Goal: Check status: Check status

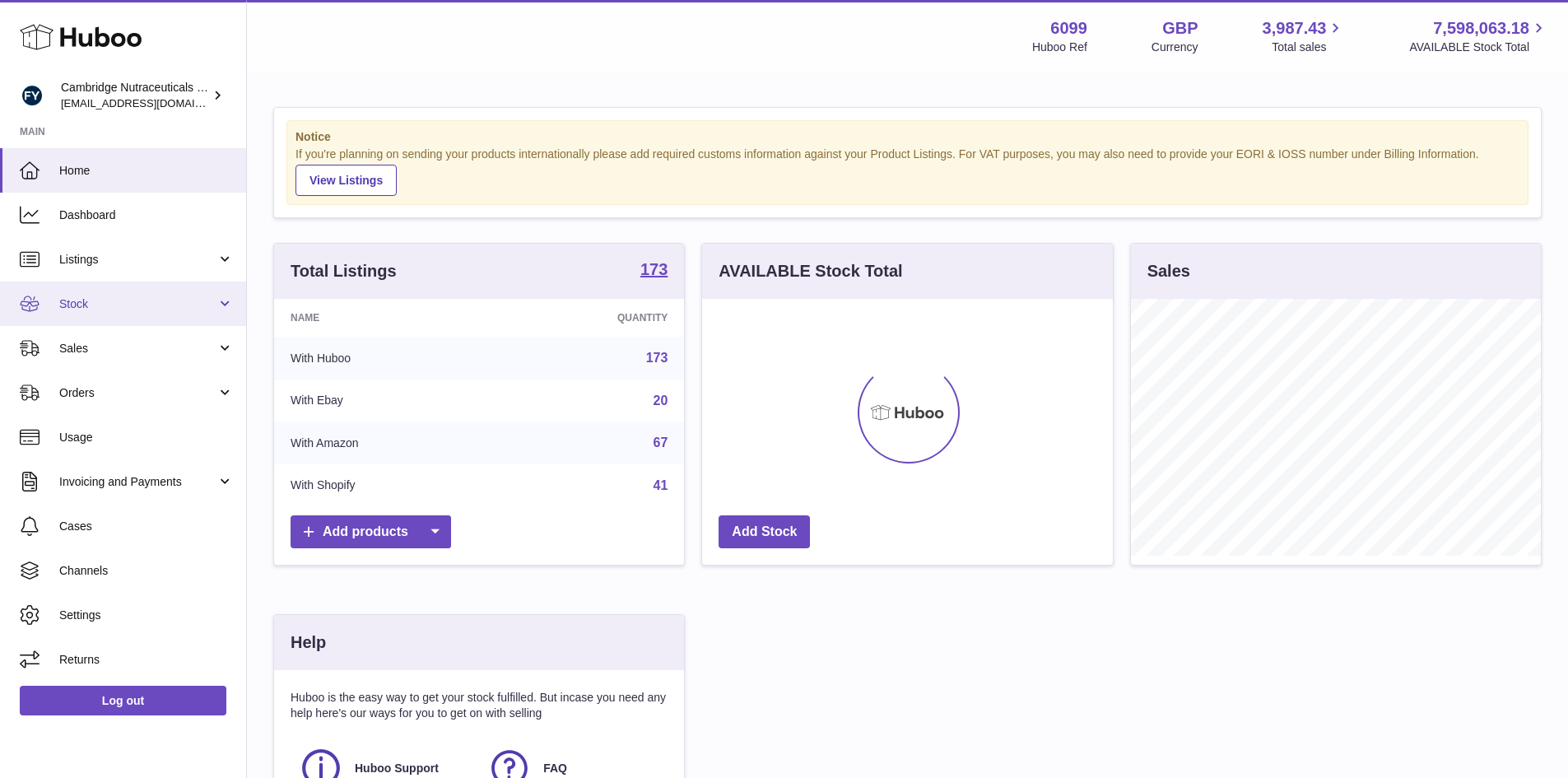
scroll to position [257, 411]
click at [82, 298] on span "Stock" at bounding box center [137, 304] width 157 height 16
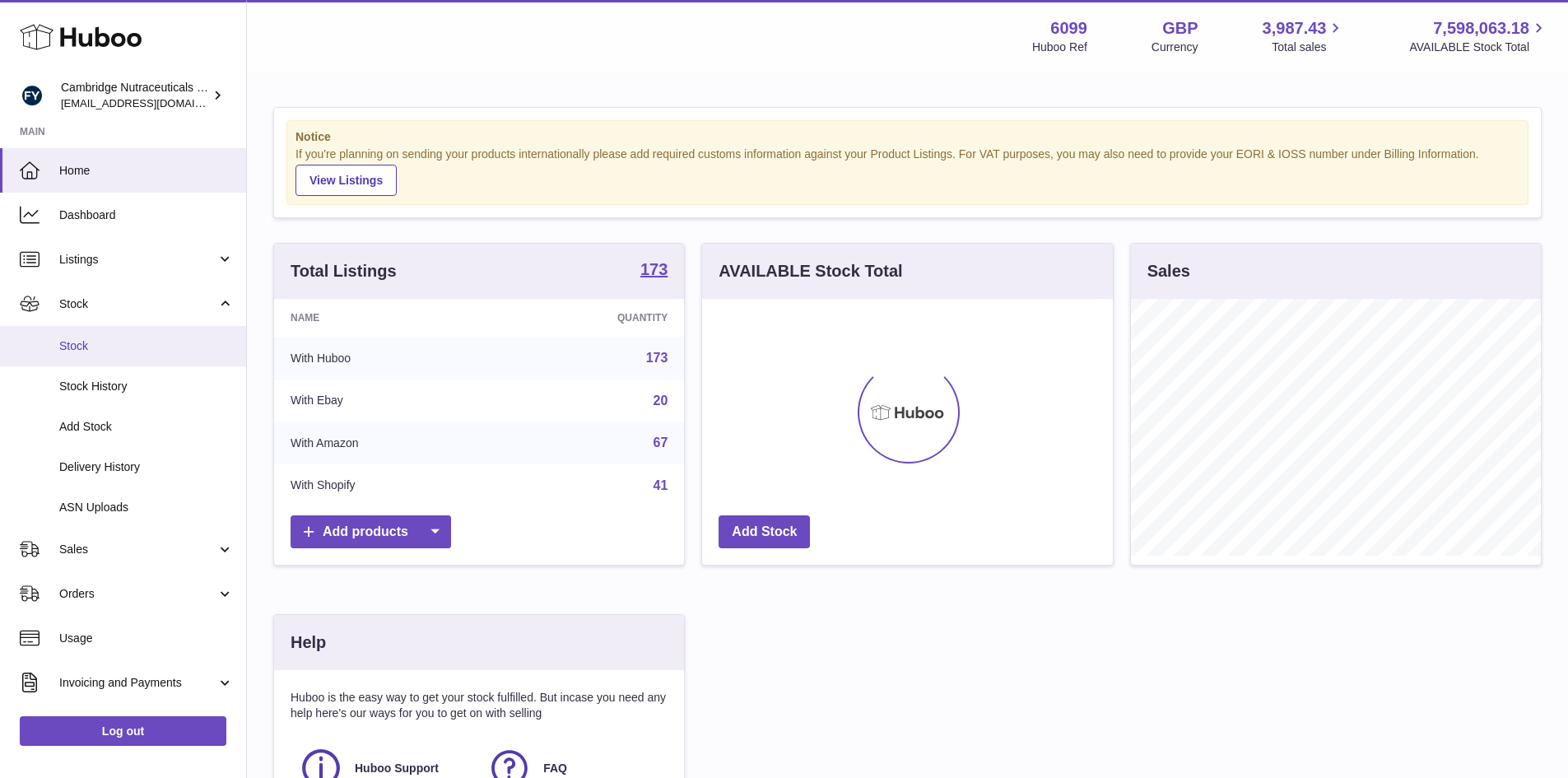
click at [75, 345] on span "Stock" at bounding box center [146, 346] width 175 height 16
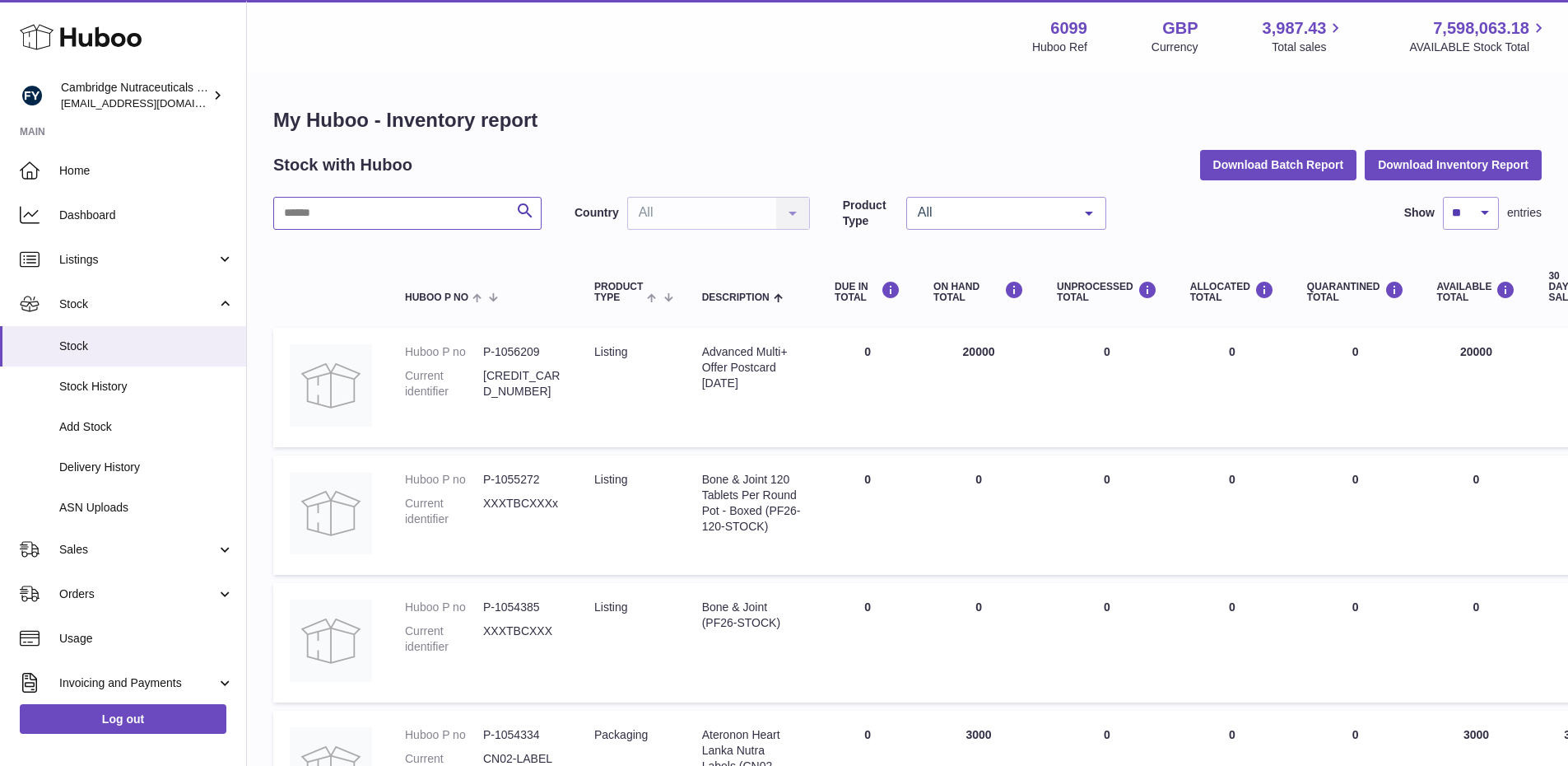
click at [345, 203] on input "text" at bounding box center [407, 213] width 268 height 33
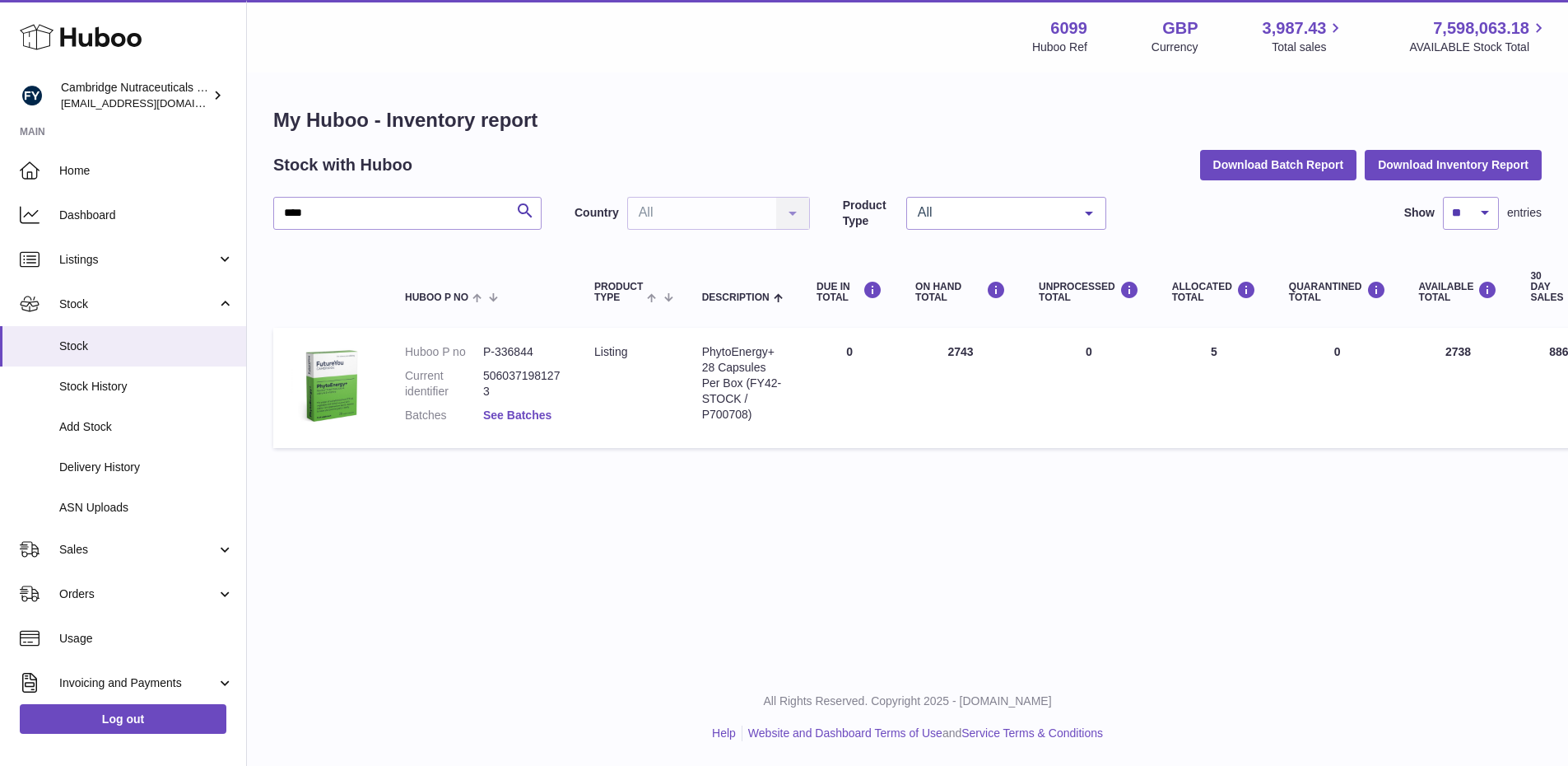
click at [506, 408] on link "See Batches" at bounding box center [517, 414] width 68 height 13
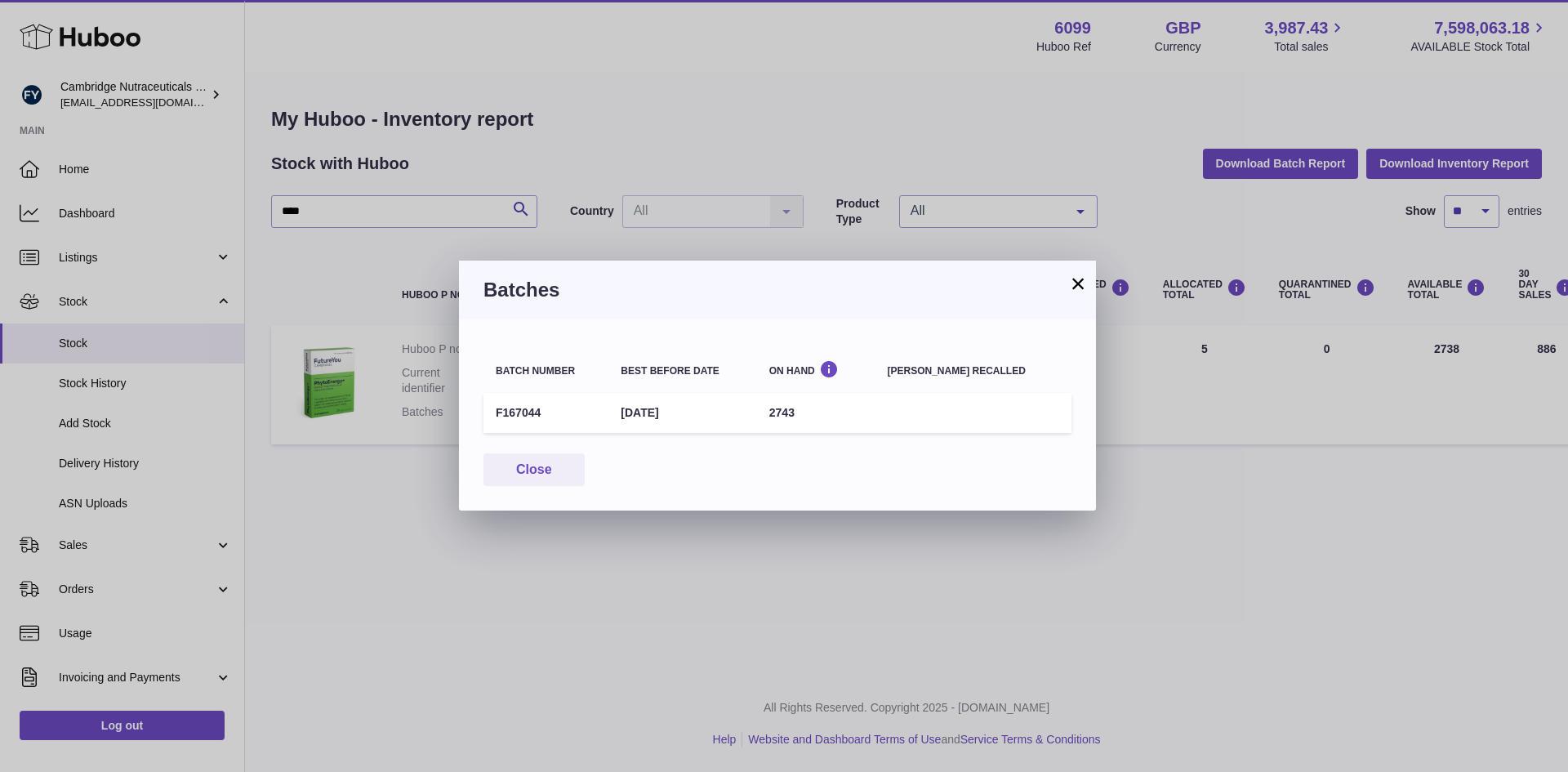
click at [1078, 282] on button "×" at bounding box center [1078, 283] width 20 height 20
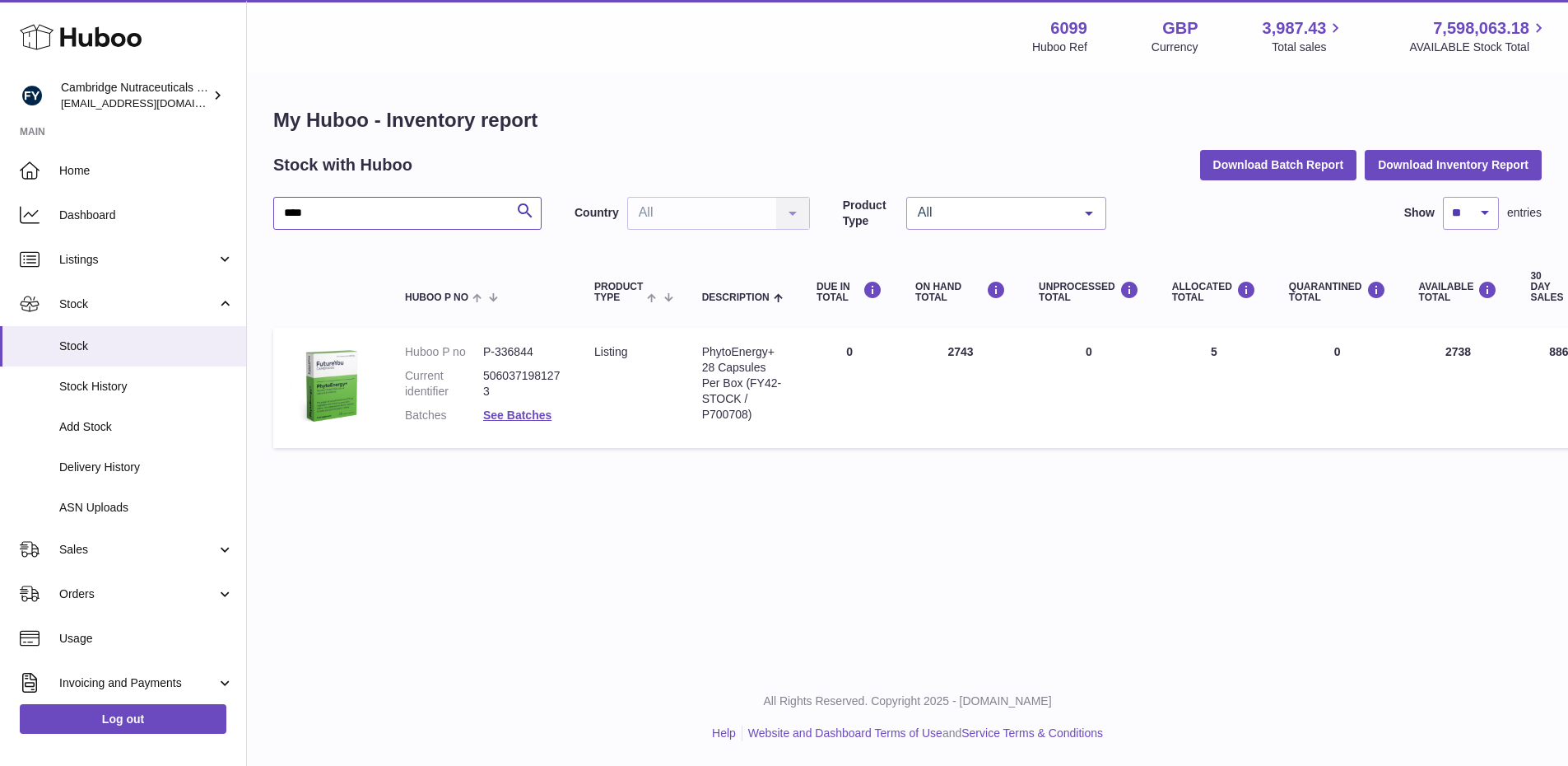
click at [332, 207] on input "****" at bounding box center [407, 213] width 268 height 33
type input "*"
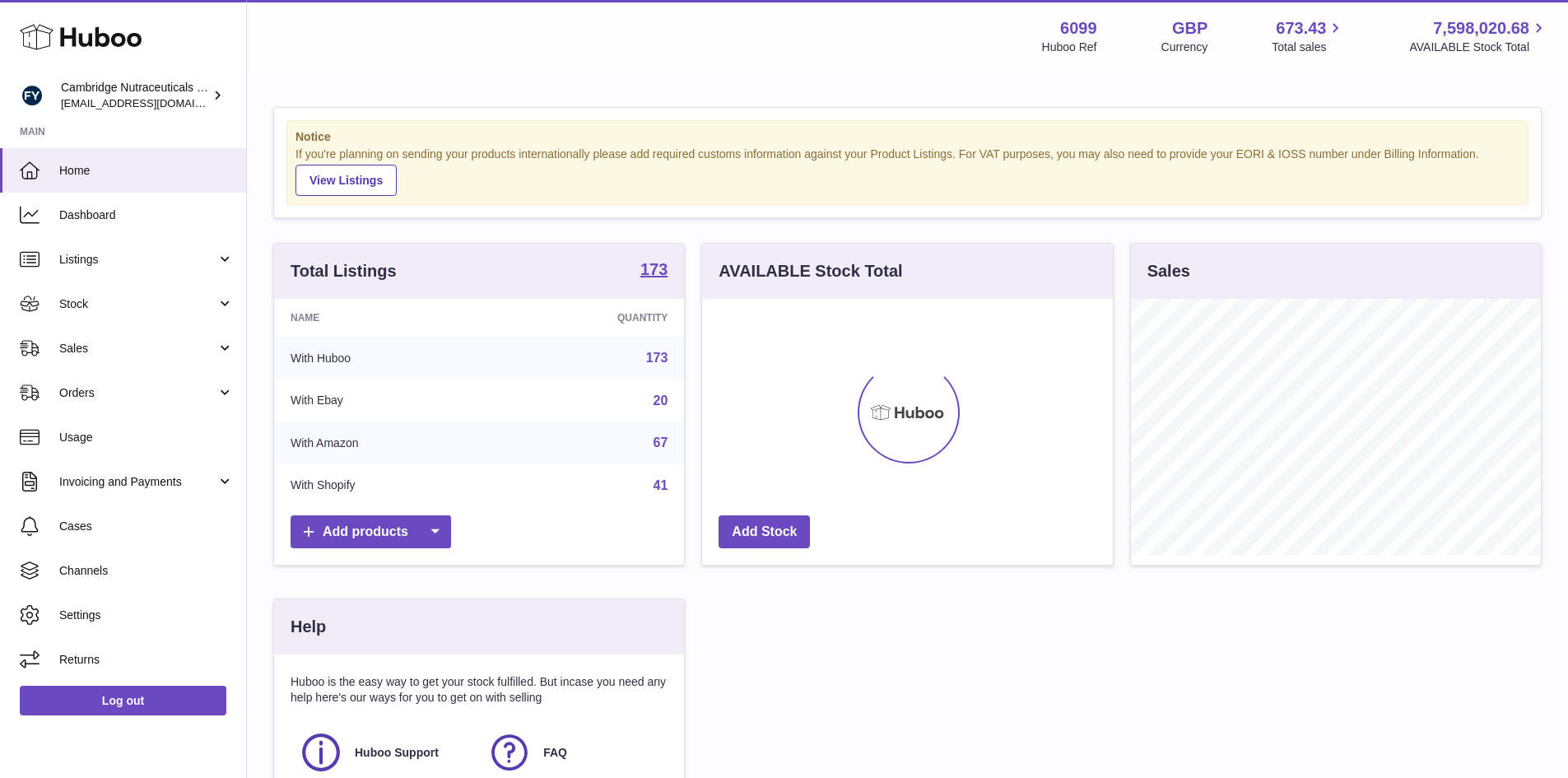
scroll to position [257, 411]
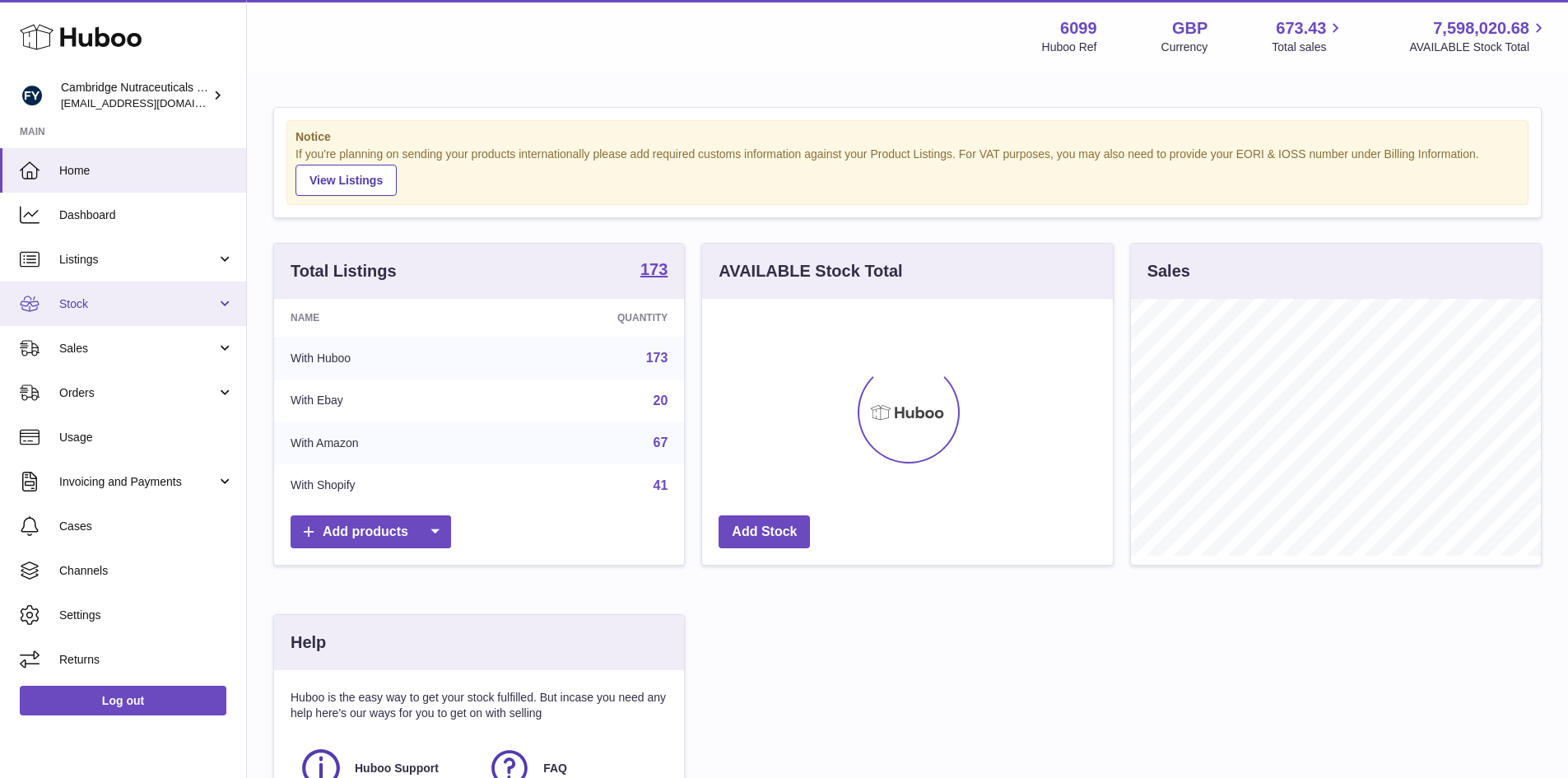
click at [68, 309] on span "Stock" at bounding box center [137, 304] width 157 height 16
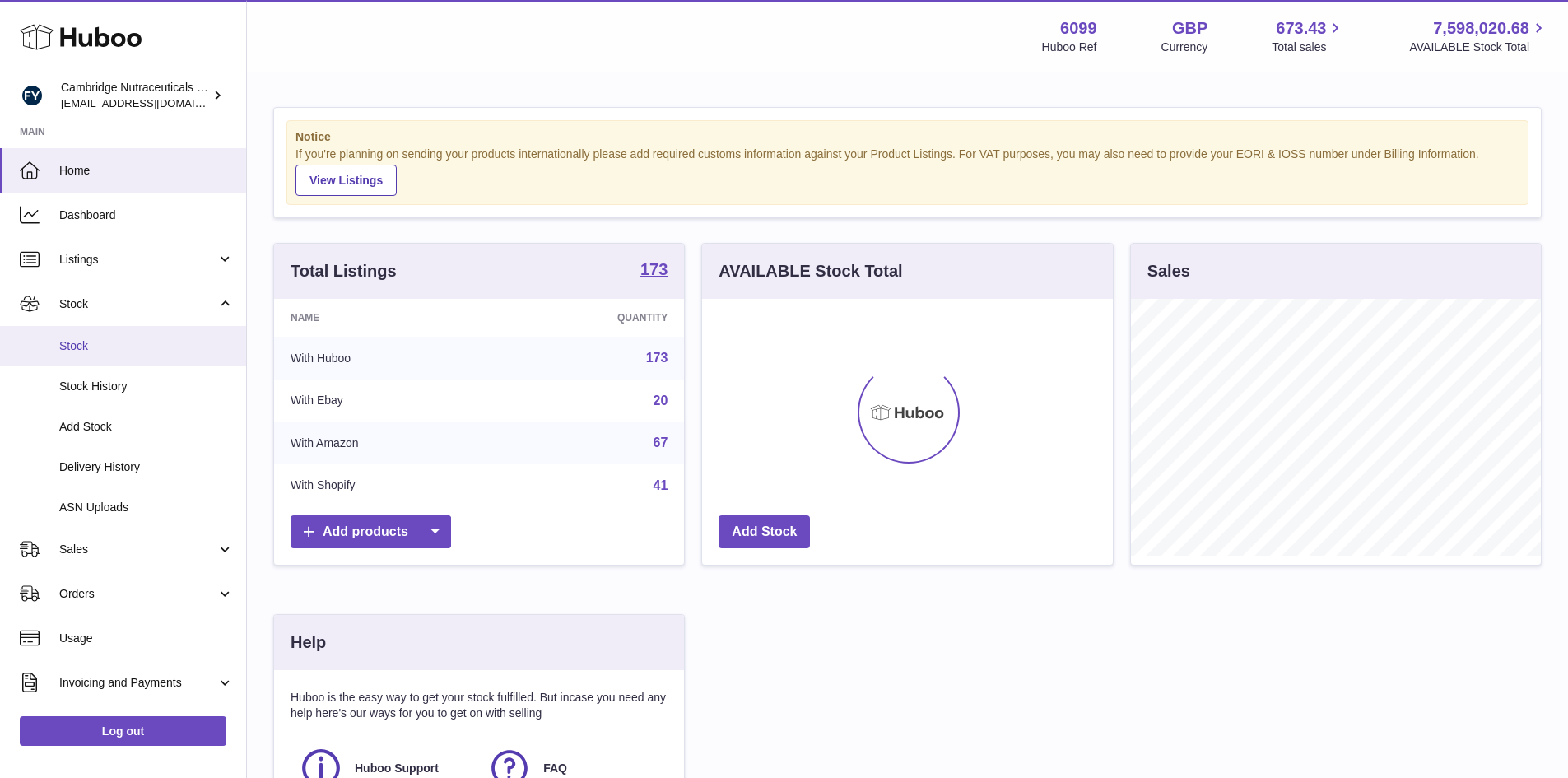
click at [59, 349] on span "Stock" at bounding box center [146, 346] width 175 height 16
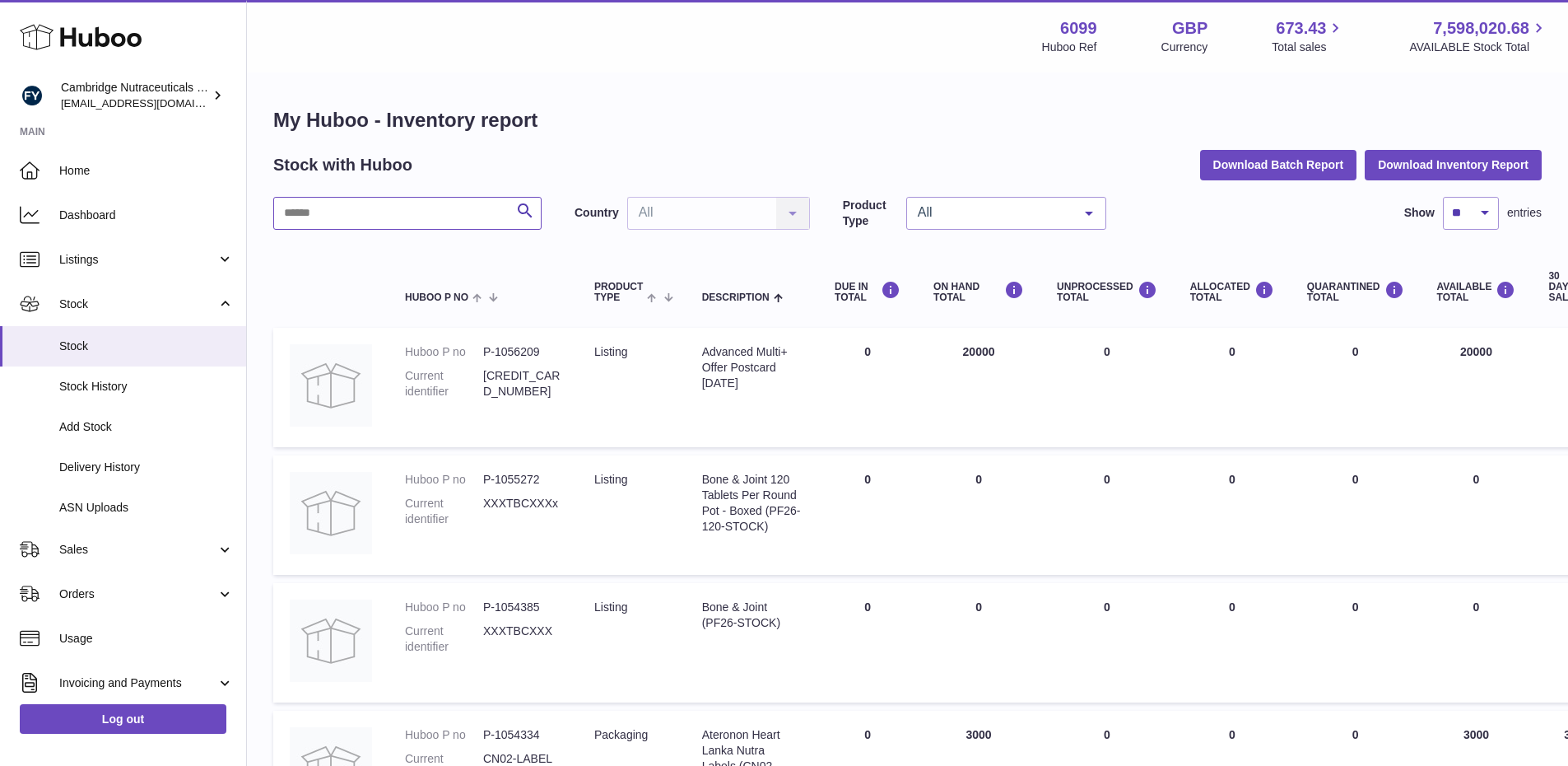
click at [357, 224] on input "text" at bounding box center [407, 213] width 268 height 33
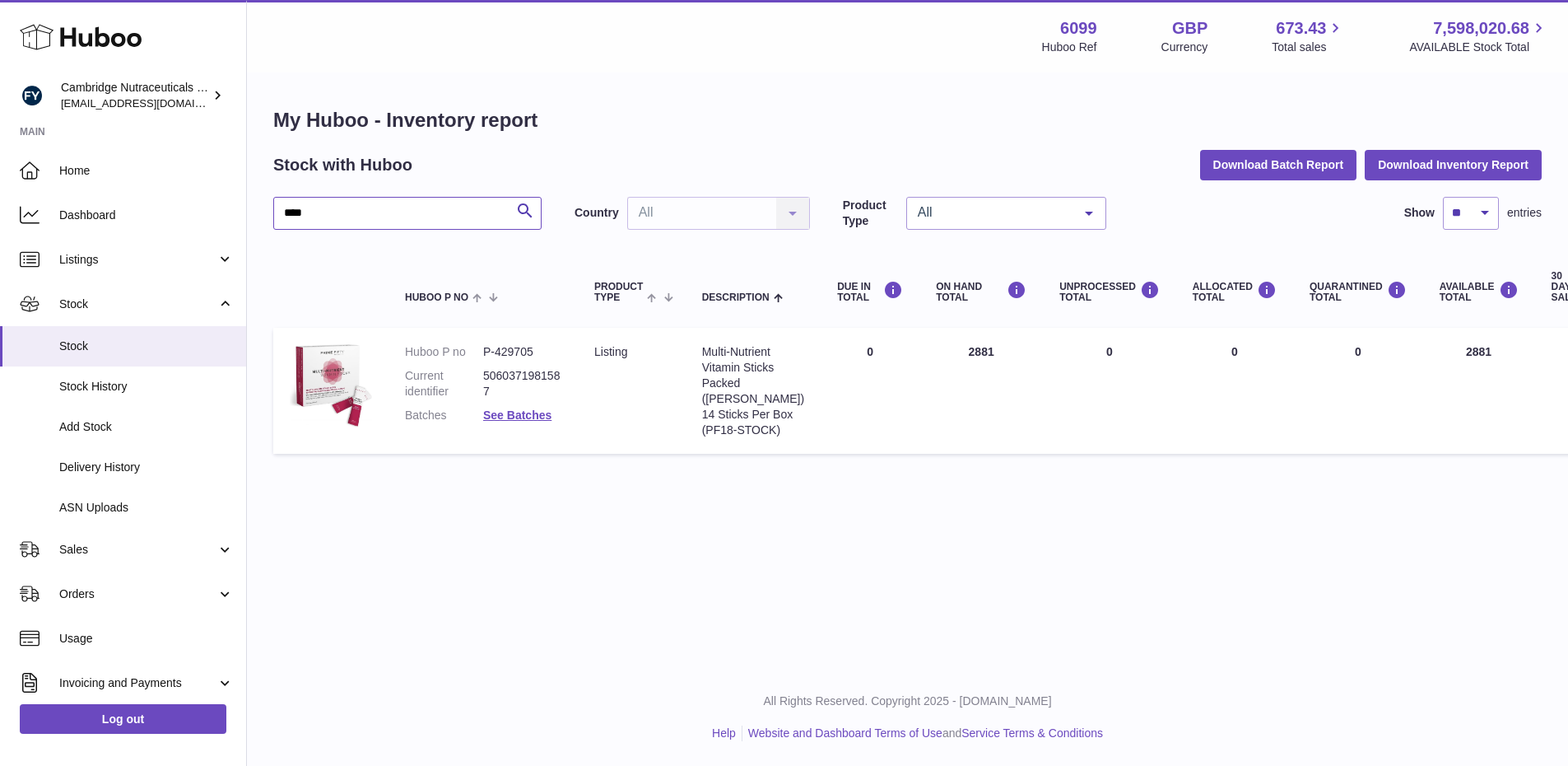
type input "****"
click at [498, 413] on link "See Batches" at bounding box center [517, 414] width 68 height 13
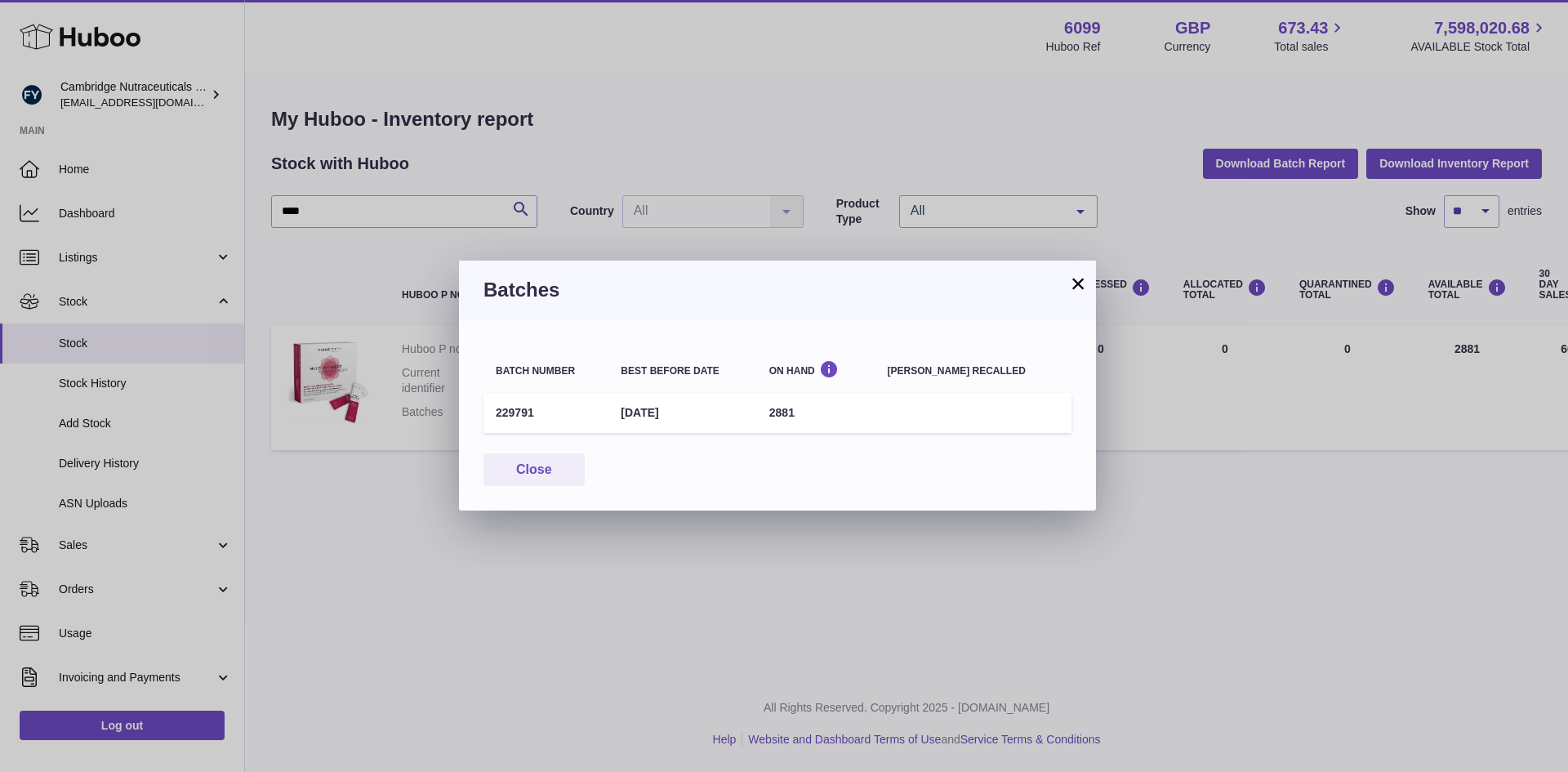
click at [1078, 278] on button "×" at bounding box center [1078, 283] width 20 height 20
